Goal: Task Accomplishment & Management: Complete application form

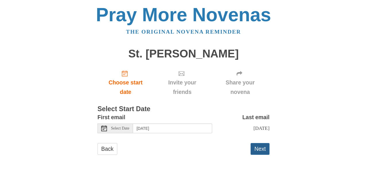
click at [260, 150] on button "Next" at bounding box center [260, 149] width 19 height 12
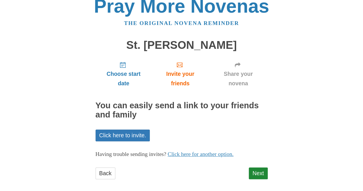
scroll to position [13, 0]
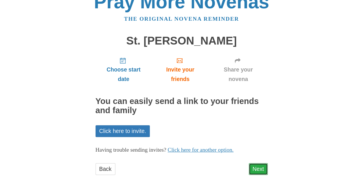
click at [262, 166] on link "Next" at bounding box center [258, 169] width 19 height 12
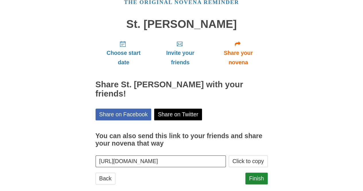
scroll to position [30, 0]
